Goal: Task Accomplishment & Management: Complete application form

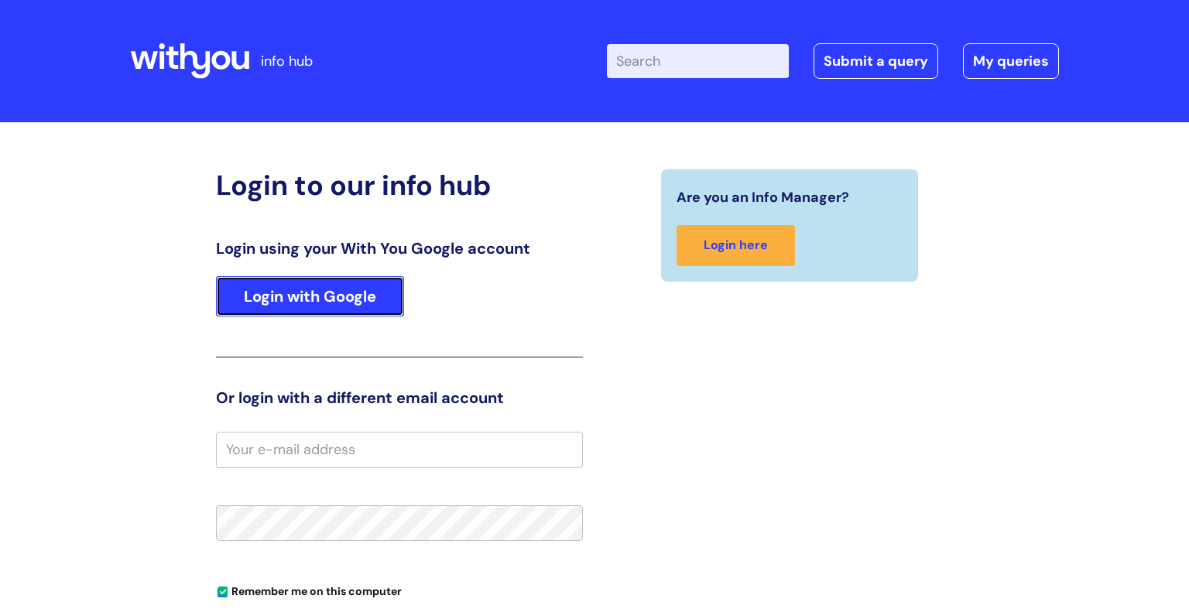
click at [304, 293] on link "Login with Google" at bounding box center [310, 296] width 188 height 40
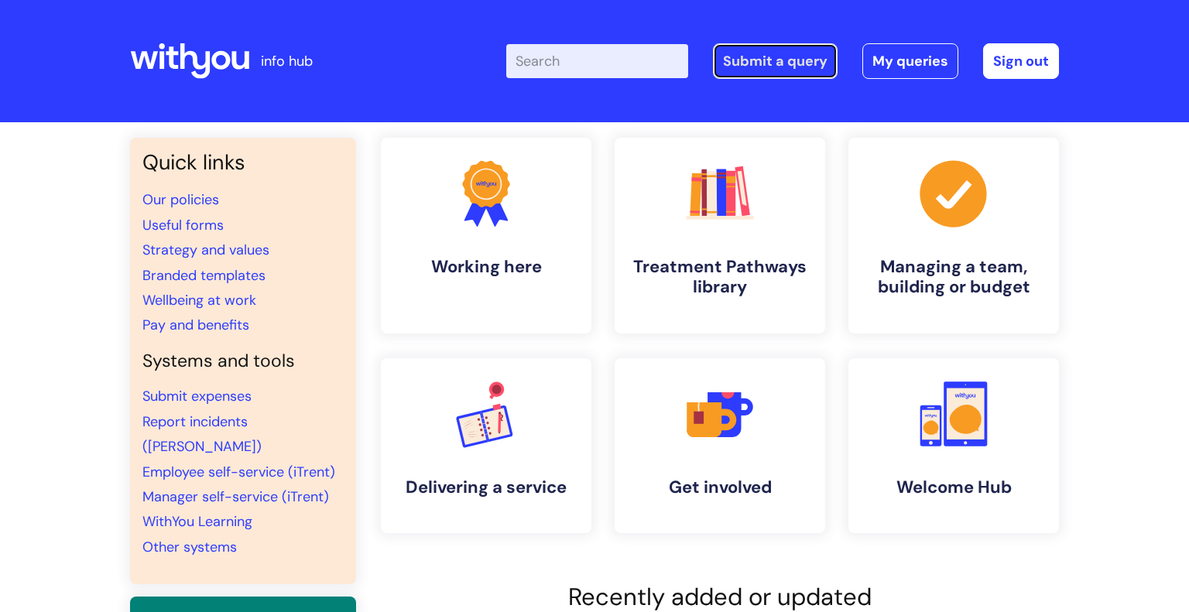
click at [790, 63] on link "Submit a query" at bounding box center [775, 61] width 125 height 36
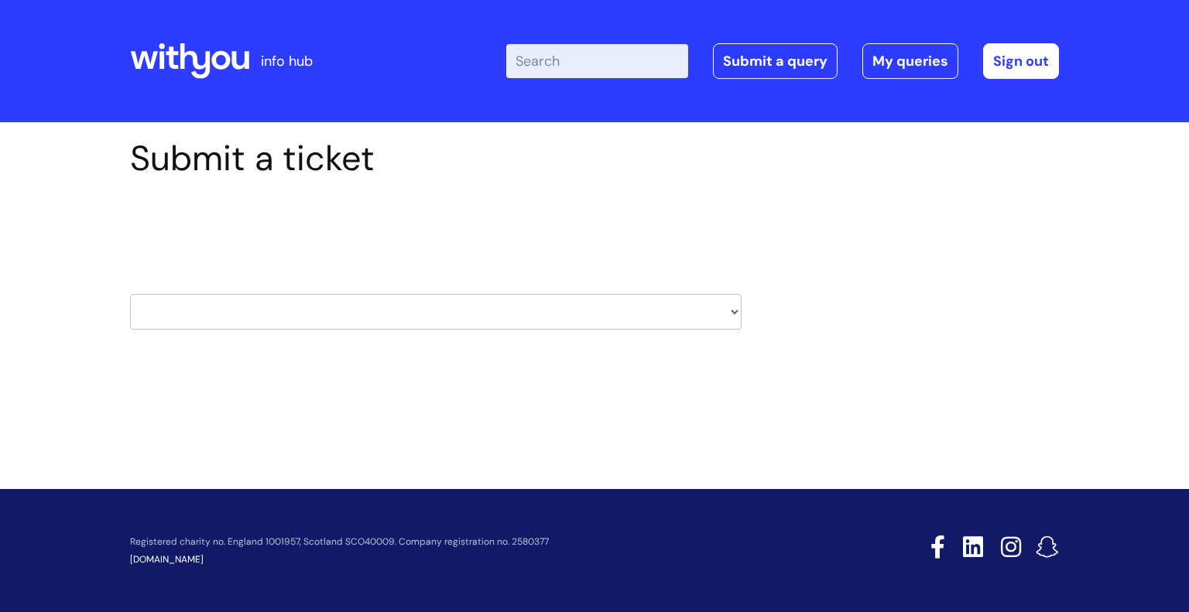
click at [479, 304] on select "HR / People IT and Support Clinical Drug Alerts Finance Accounts Data Support T…" at bounding box center [436, 312] width 612 height 36
select select "payroll"
click at [130, 294] on select "HR / People IT and Support Clinical Drug Alerts Finance Accounts Data Support T…" at bounding box center [436, 312] width 612 height 36
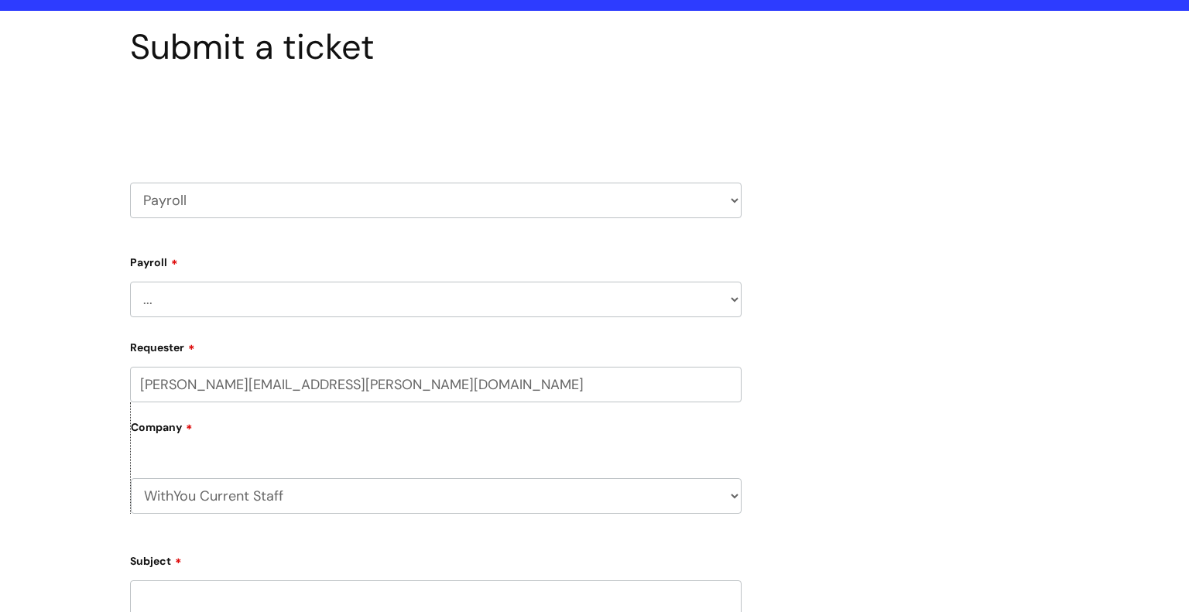
scroll to position [119, 0]
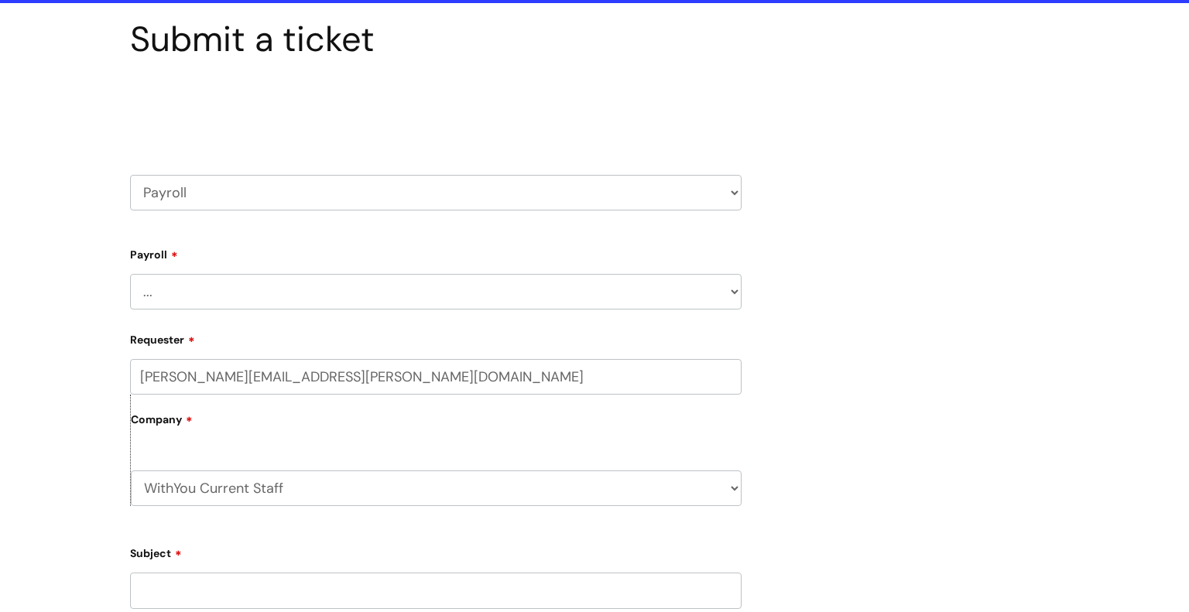
click at [359, 293] on select "... New Hires bank details/starter checklist forms Payroll queries Receiving in…" at bounding box center [436, 292] width 612 height 36
select select "Payroll queries"
click at [130, 274] on select "... New Hires bank details/starter checklist forms Payroll queries Receiving in…" at bounding box center [436, 292] width 612 height 36
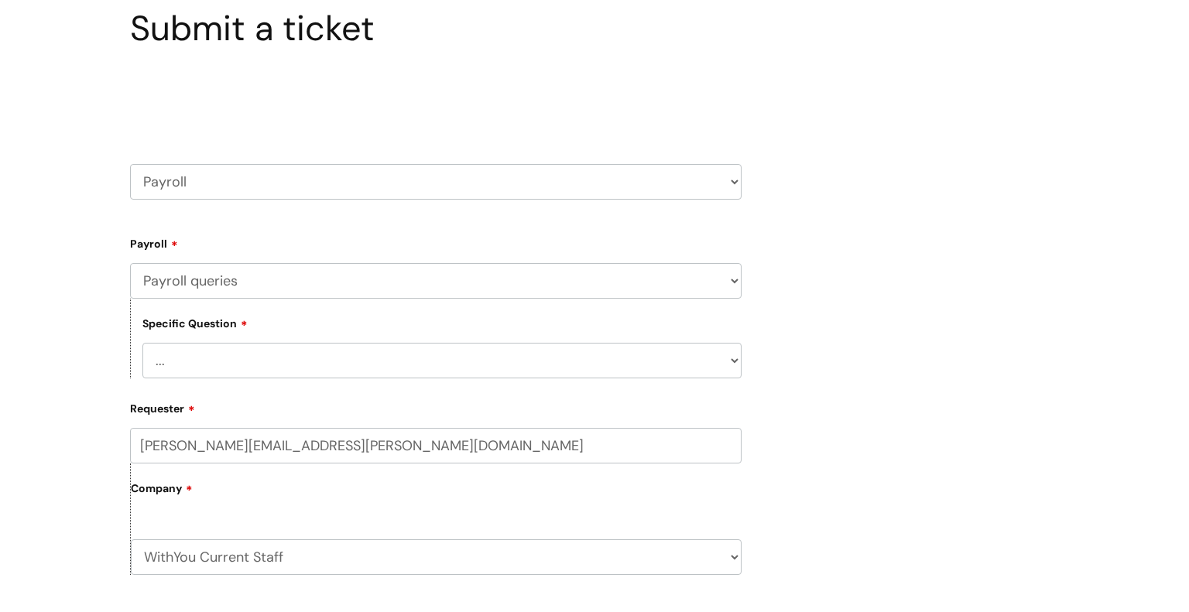
scroll to position [132, 0]
click at [369, 358] on select "... Changes queries Timesheet queries Salary and absence queries" at bounding box center [441, 359] width 599 height 36
select select "Changes queries"
click at [142, 341] on select "... Changes queries Timesheet queries Salary and absence queries" at bounding box center [441, 359] width 599 height 36
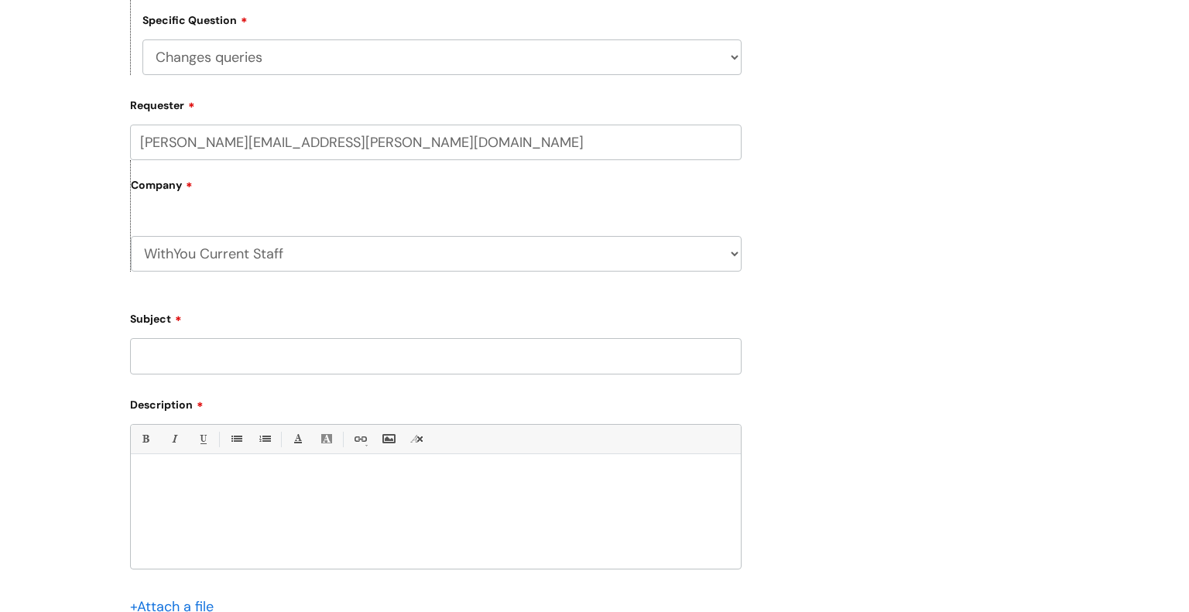
scroll to position [437, 0]
click at [278, 357] on input "Subject" at bounding box center [436, 353] width 612 height 36
type input "Payroll Details on iTrent"
click at [351, 489] on div at bounding box center [436, 512] width 610 height 107
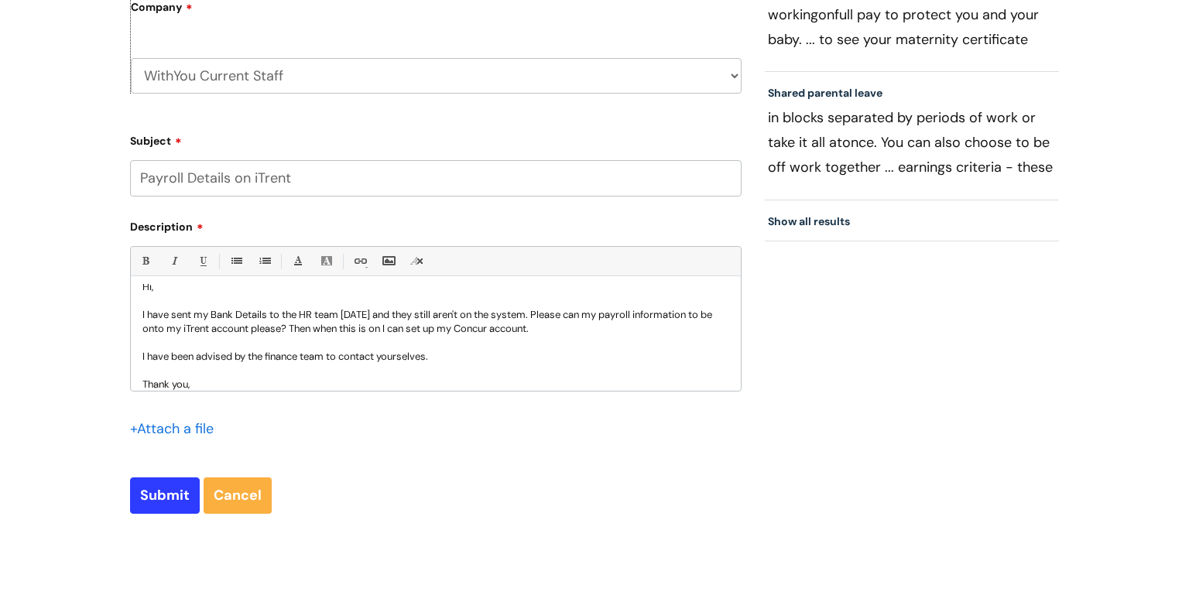
scroll to position [29, 0]
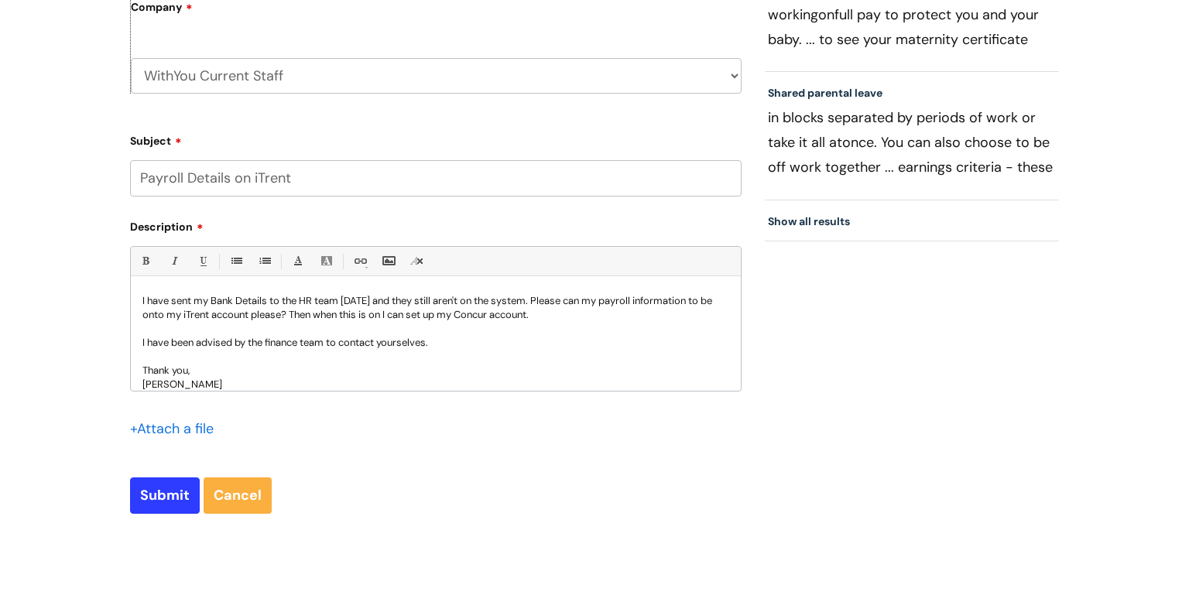
click at [284, 326] on p at bounding box center [435, 329] width 587 height 14
click at [289, 345] on p "I have been advised by the finance team to contact yourselves." at bounding box center [435, 343] width 587 height 14
click at [363, 382] on p "[PERSON_NAME]" at bounding box center [435, 385] width 587 height 14
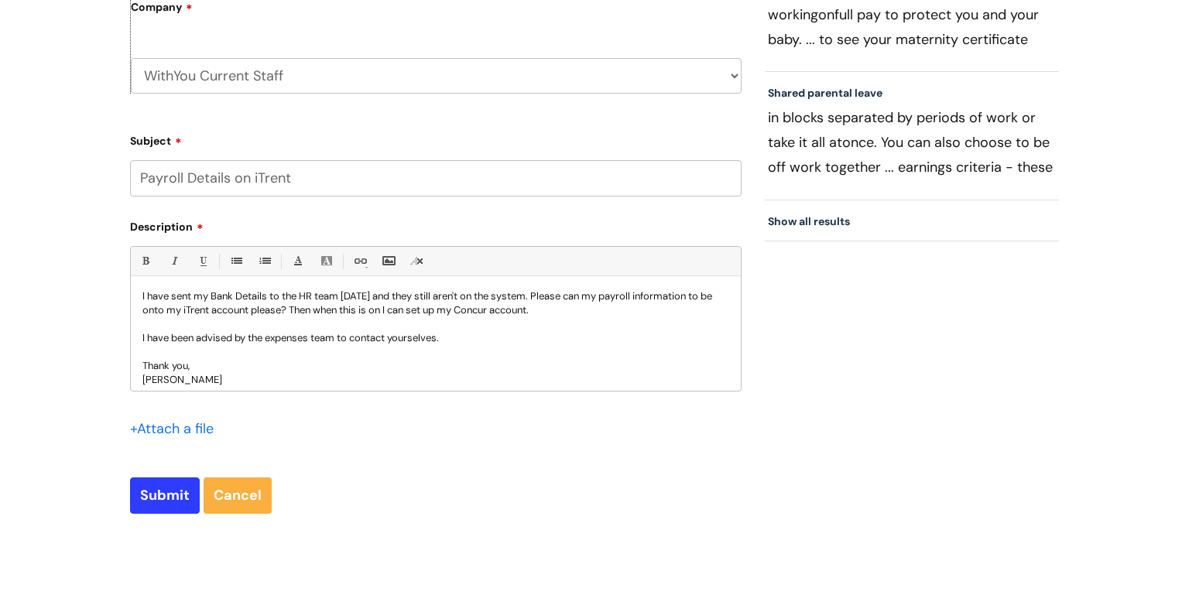
scroll to position [41, 0]
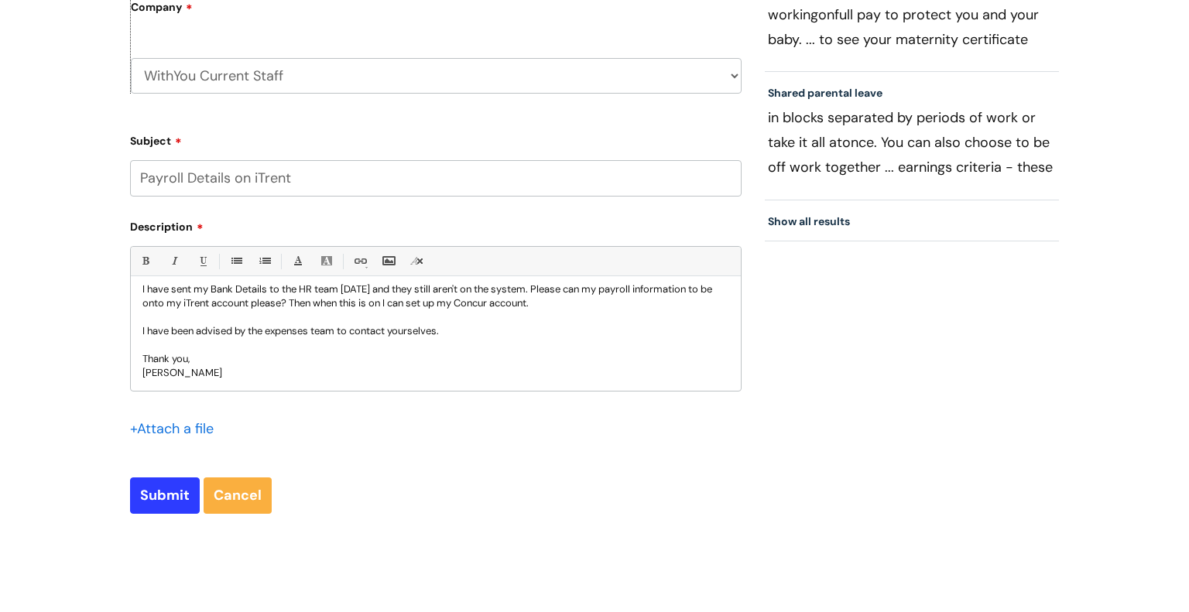
click at [183, 438] on input "file" at bounding box center [168, 428] width 77 height 19
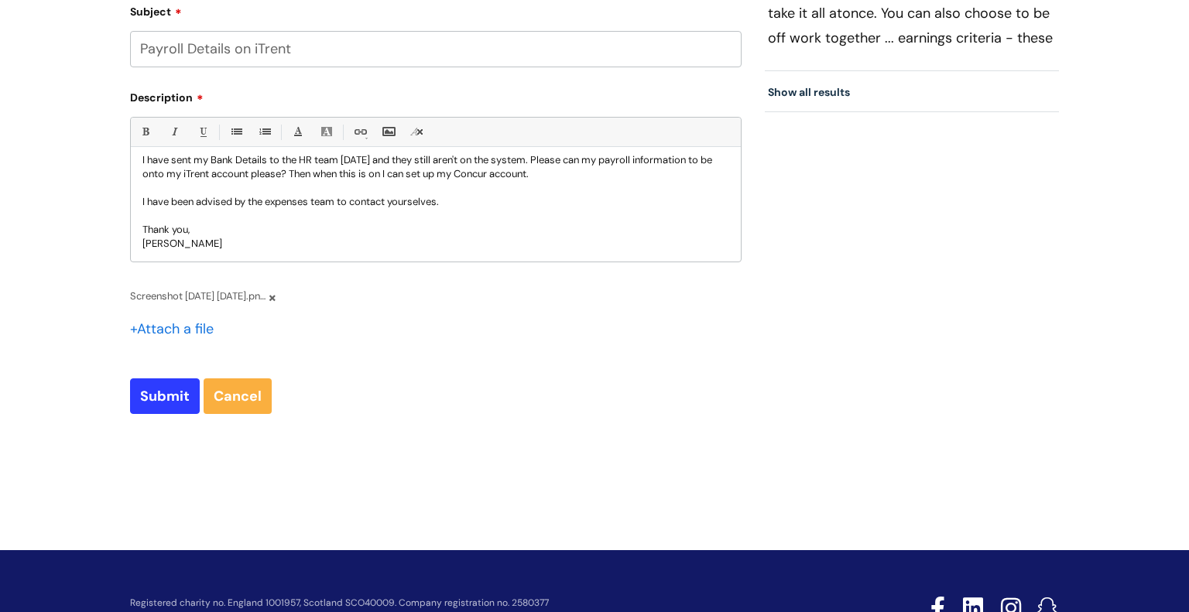
scroll to position [803, 0]
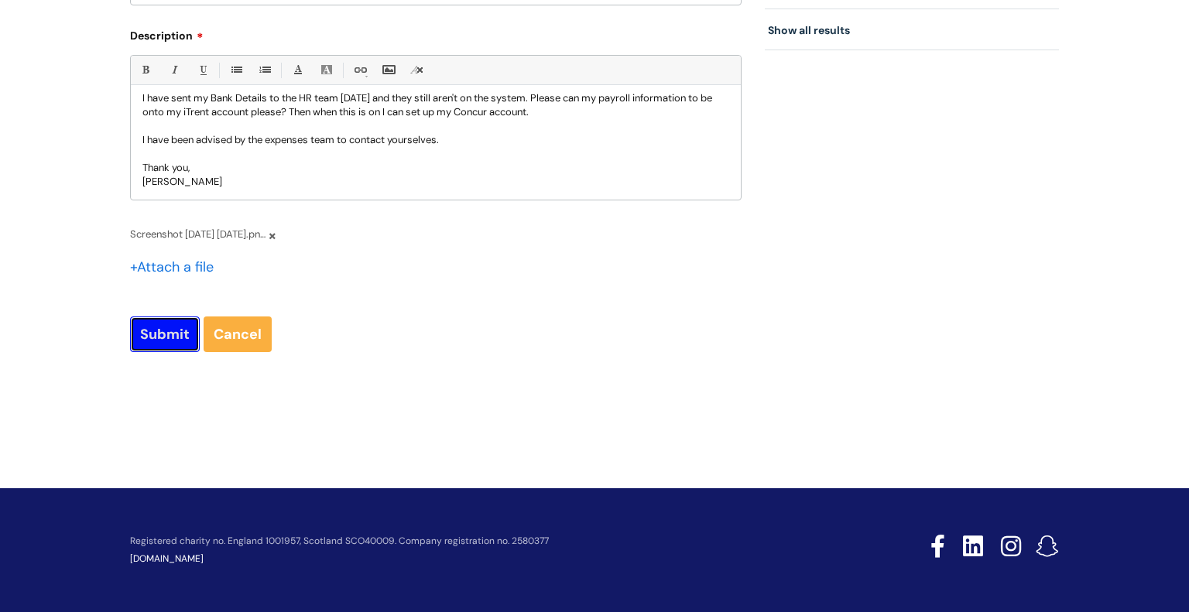
click at [157, 328] on input "Submit" at bounding box center [165, 335] width 70 height 36
type input "Please Wait..."
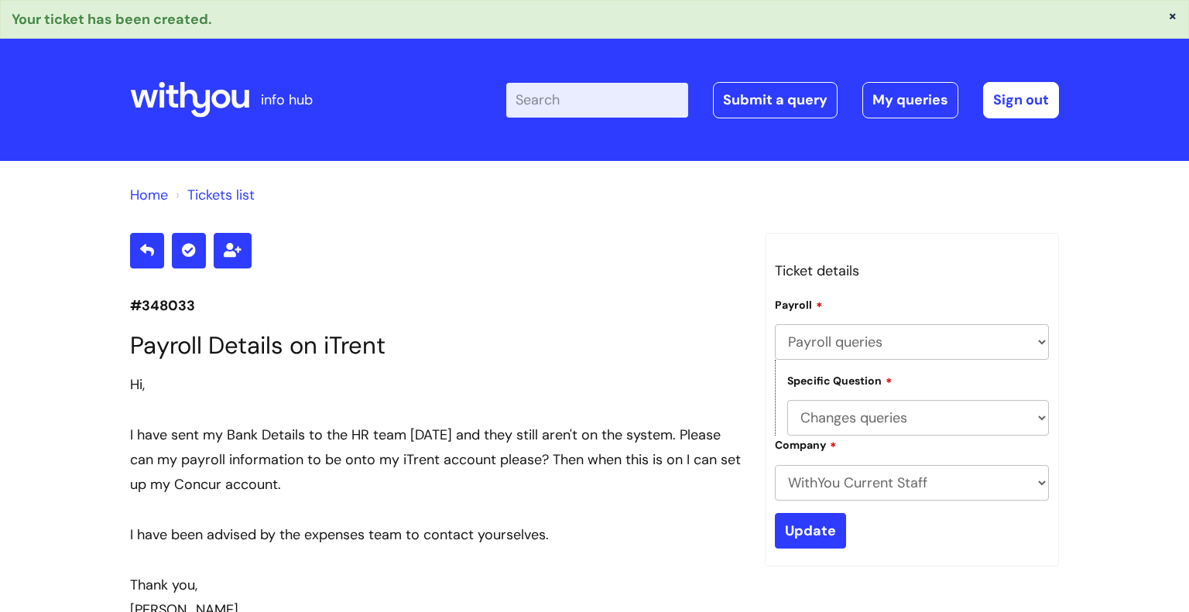
select select "Payroll queries"
select select "Changes queries"
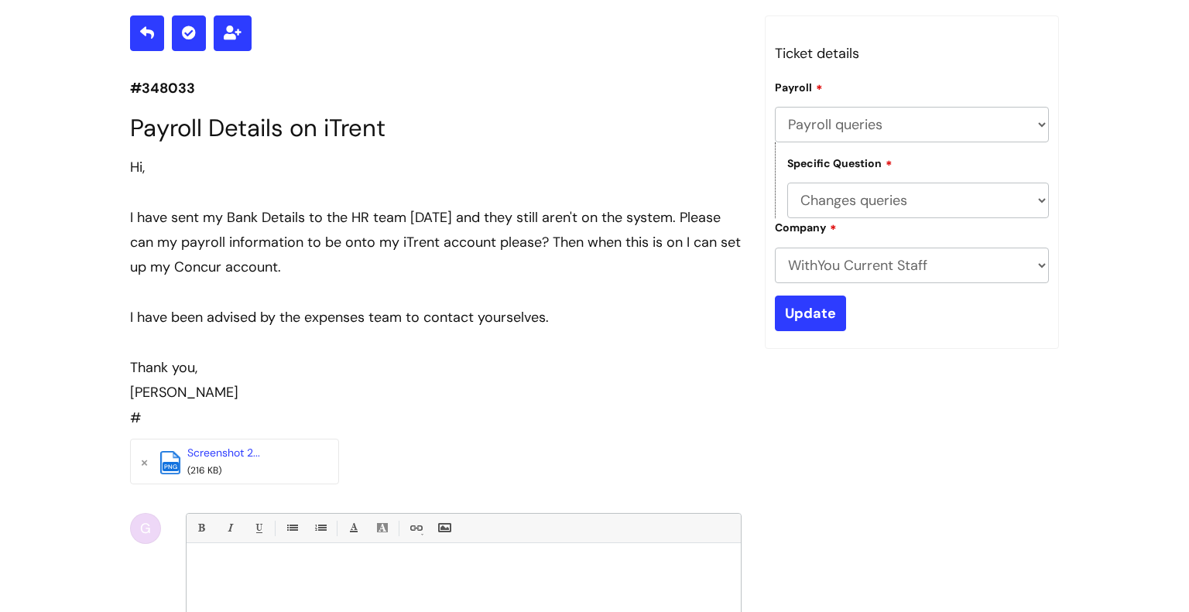
scroll to position [214, 0]
